Goal: Task Accomplishment & Management: Manage account settings

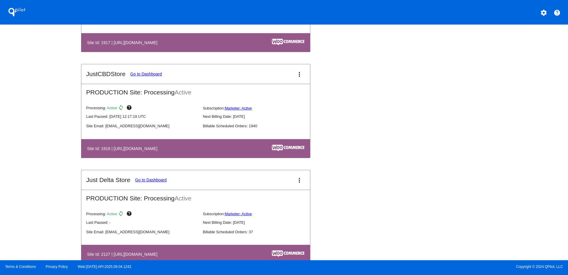
scroll to position [621, 0]
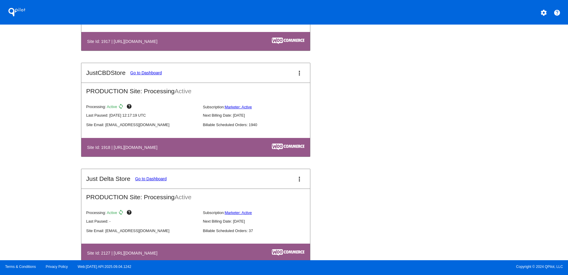
click at [299, 73] on mat-icon "more_vert" at bounding box center [299, 73] width 7 height 7
click at [274, 80] on link "view_list dashboard" at bounding box center [274, 76] width 55 height 14
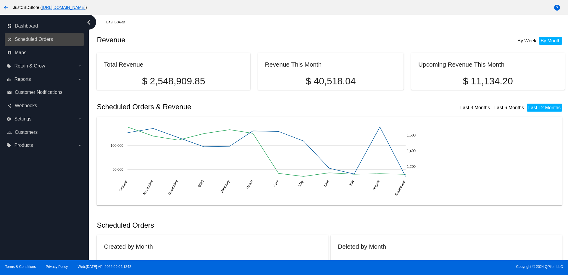
click at [52, 35] on link "update Scheduled Orders" at bounding box center [44, 39] width 75 height 9
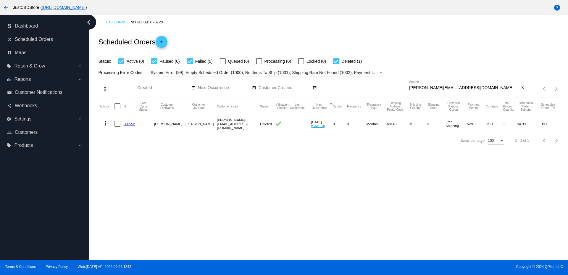
click at [433, 85] on div "[PERSON_NAME][EMAIL_ADDRESS][DOMAIN_NAME] Search" at bounding box center [464, 86] width 110 height 12
click at [434, 87] on input "[PERSON_NAME][EMAIL_ADDRESS][DOMAIN_NAME]" at bounding box center [464, 88] width 110 height 5
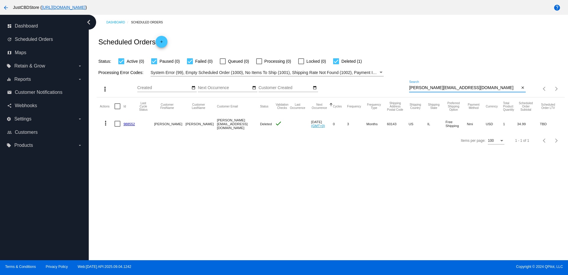
paste input "[EMAIL_ADDRESS][PERSON_NAME]"
type input "[PERSON_NAME][EMAIL_ADDRESS][PERSON_NAME][DOMAIN_NAME]"
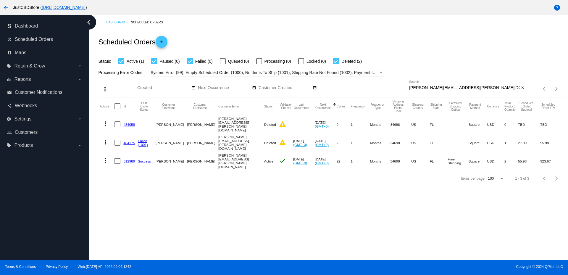
click at [104, 158] on mat-icon "more_vert" at bounding box center [105, 160] width 7 height 7
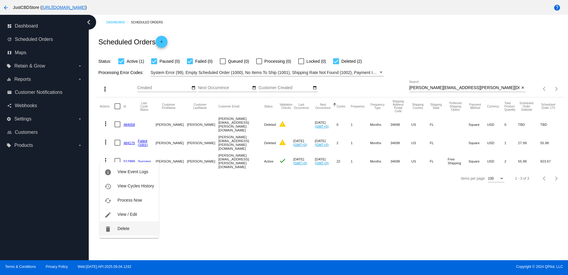
click at [126, 228] on span "Delete" at bounding box center [123, 228] width 12 height 5
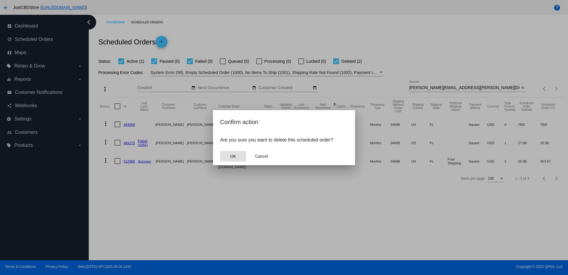
click at [231, 153] on button "OK" at bounding box center [233, 156] width 26 height 11
